Goal: Go to known website: Access a specific website the user already knows

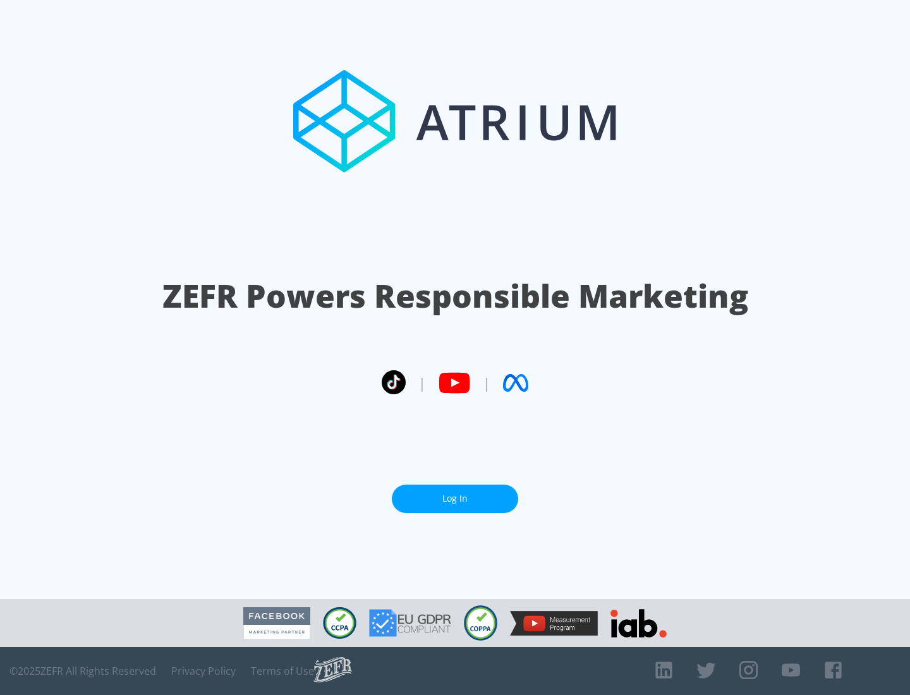
click at [455, 498] on link "Log In" at bounding box center [455, 498] width 126 height 28
